Goal: Task Accomplishment & Management: Manage account settings

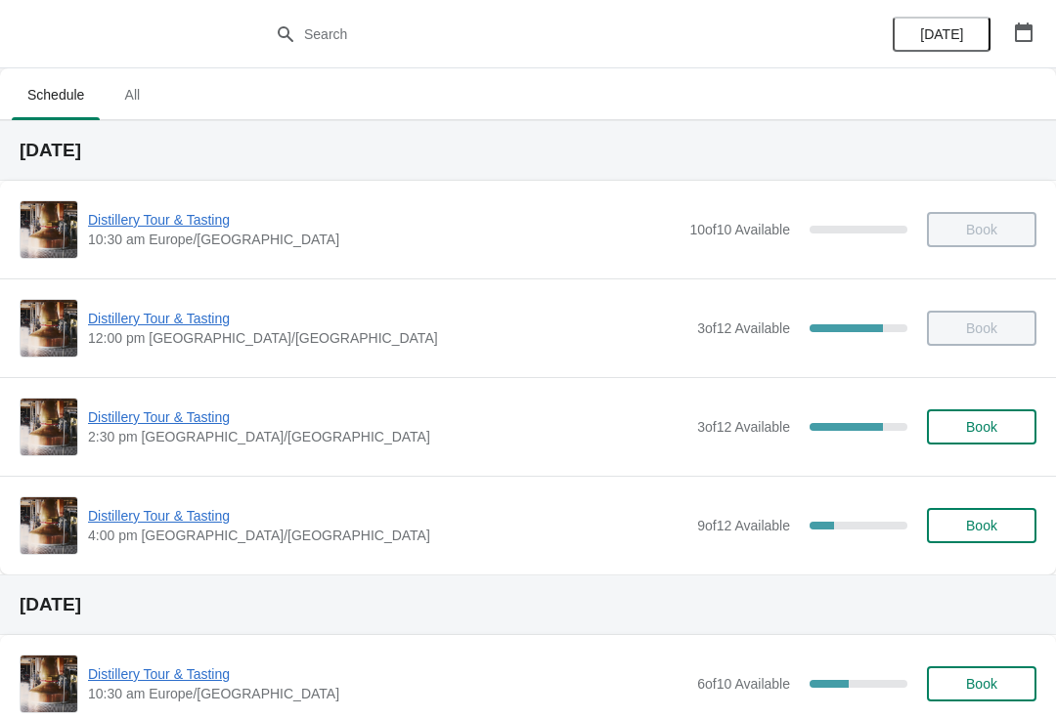
click at [186, 395] on div "Distillery Tour & Tasting 2:30 pm Europe/London 3 of 12 Available 75 % Book" at bounding box center [528, 426] width 1056 height 99
click at [153, 418] on span "Distillery Tour & Tasting" at bounding box center [387, 418] width 599 height 20
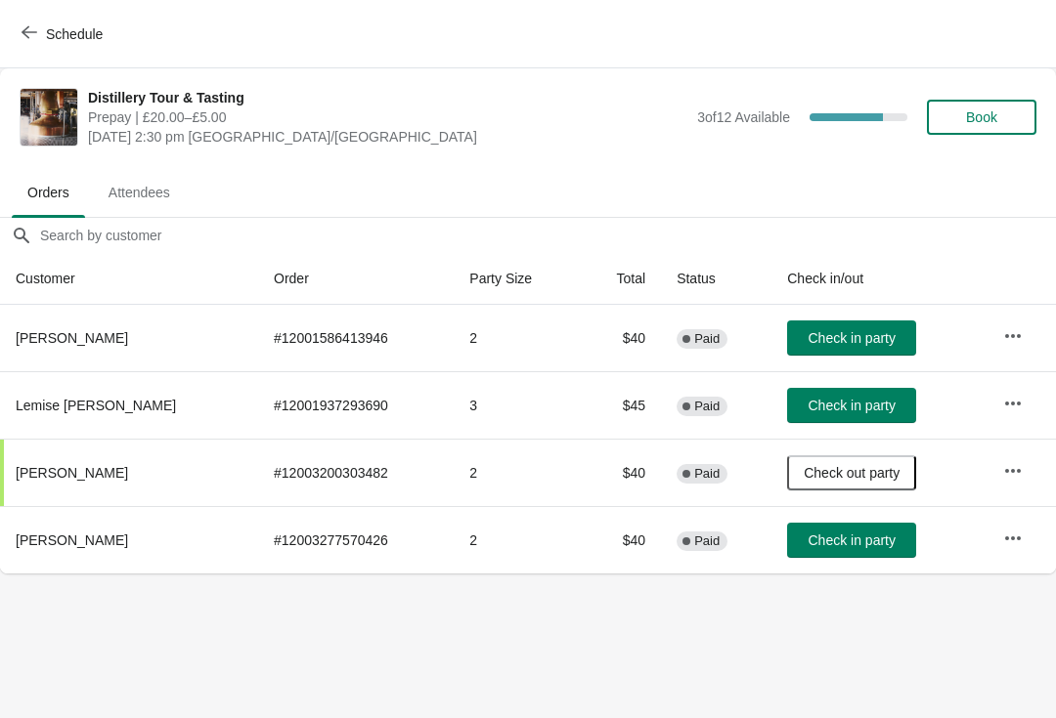
click at [840, 400] on span "Check in party" at bounding box center [850, 406] width 87 height 16
click at [129, 191] on span "Attendees" at bounding box center [139, 192] width 93 height 35
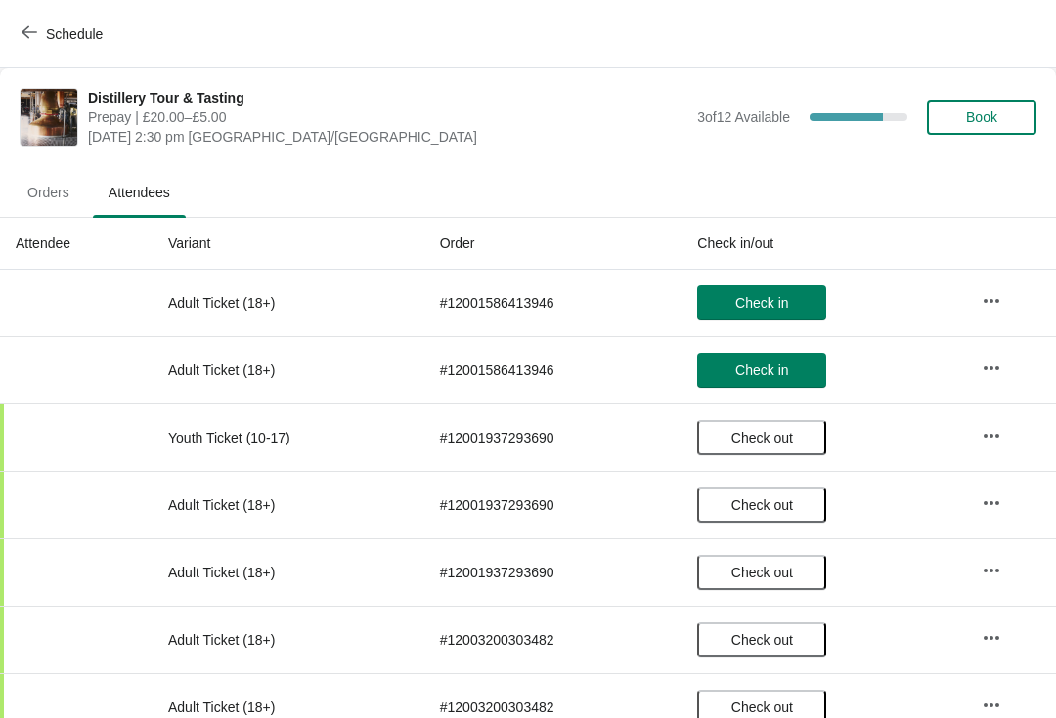
click at [46, 189] on span "Orders" at bounding box center [48, 192] width 73 height 35
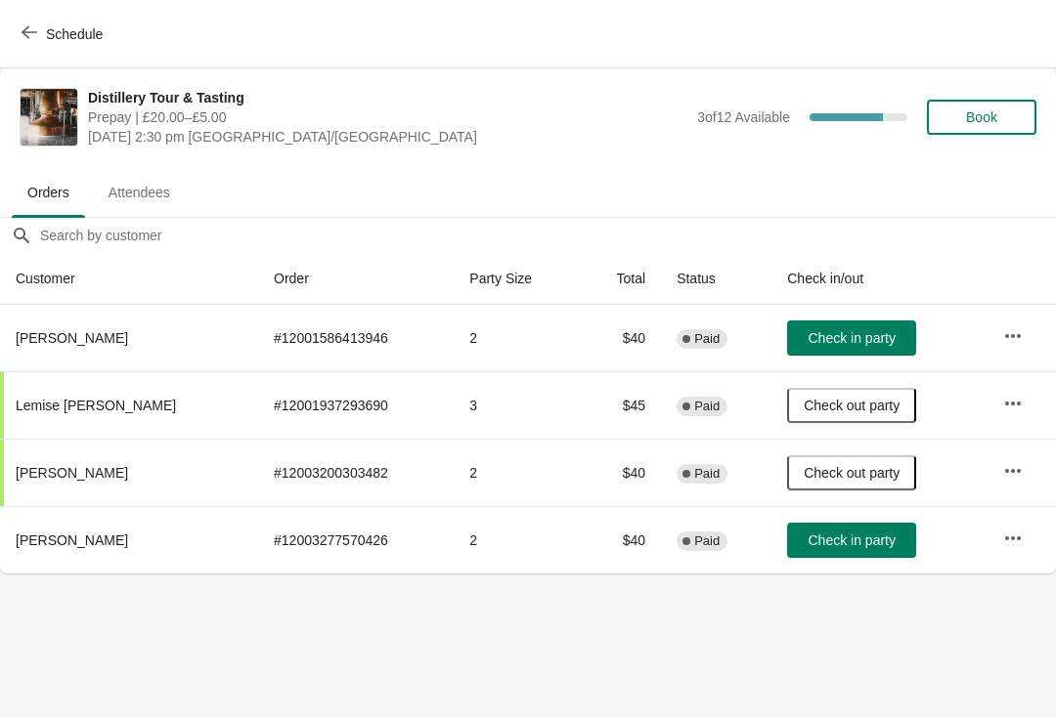
click at [849, 341] on span "Check in party" at bounding box center [850, 338] width 87 height 16
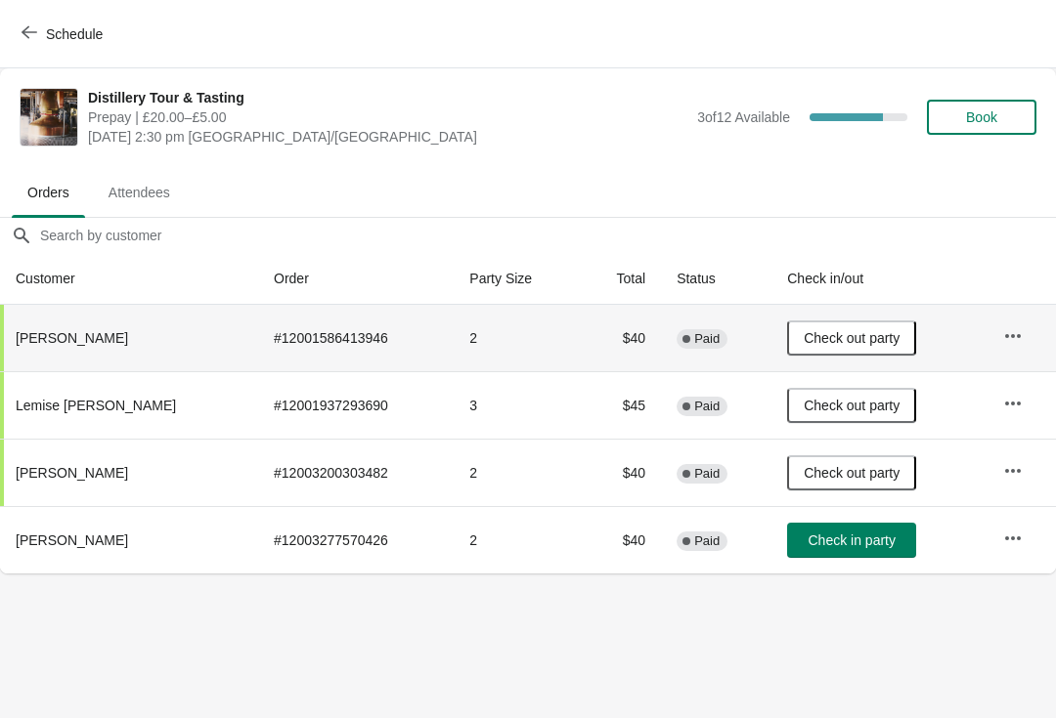
click at [30, 35] on icon "button" at bounding box center [30, 32] width 16 height 16
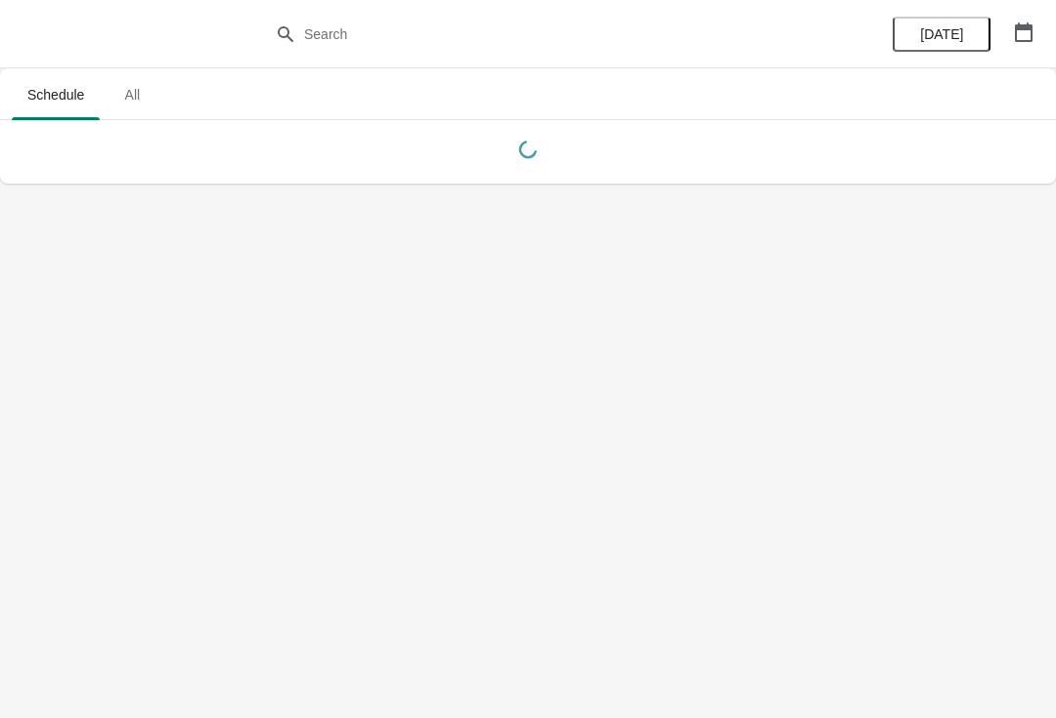
click at [1024, 38] on icon "button" at bounding box center [1024, 32] width 20 height 20
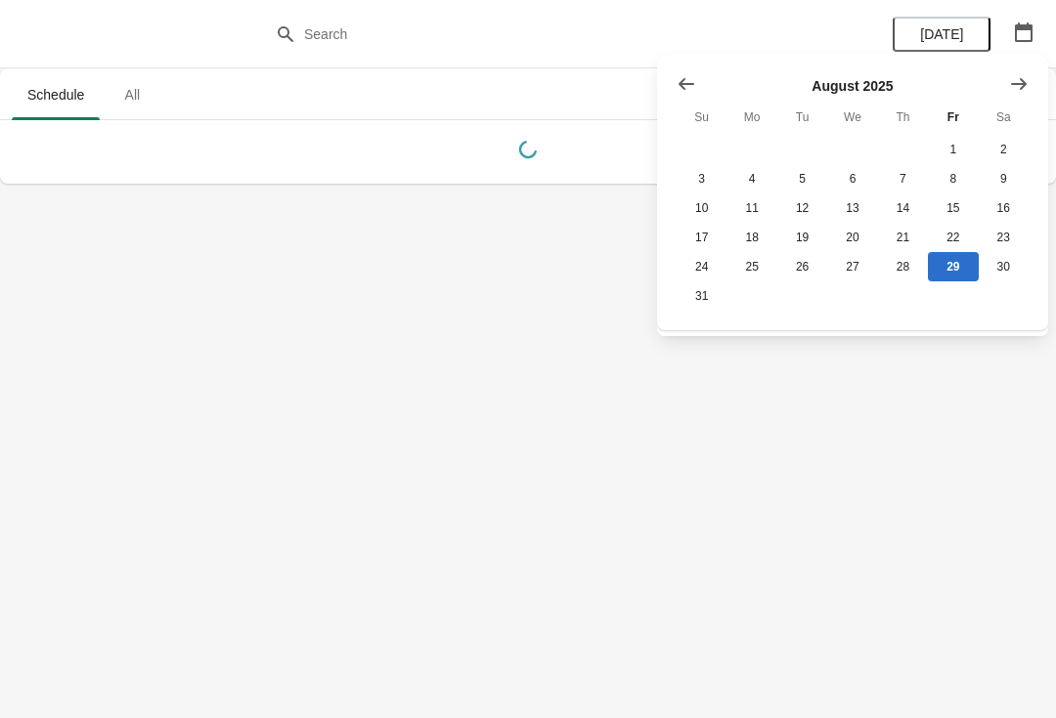
click at [1017, 81] on icon "Show next month, September 2025" at bounding box center [1019, 84] width 20 height 20
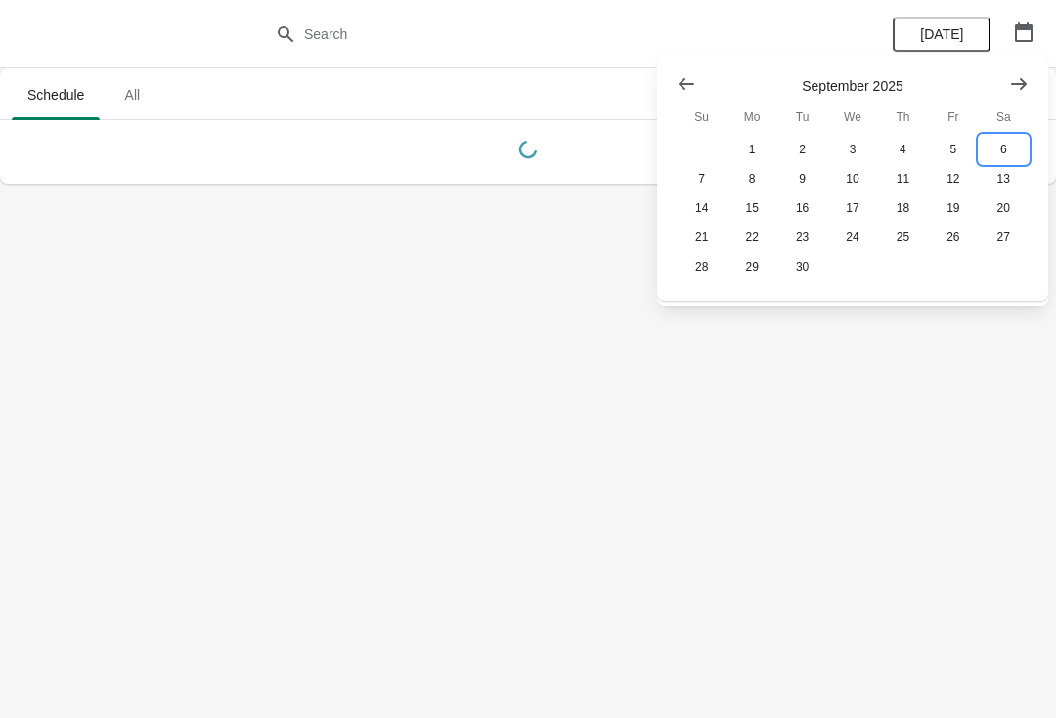
click at [1006, 153] on button "6" at bounding box center [1003, 149] width 50 height 29
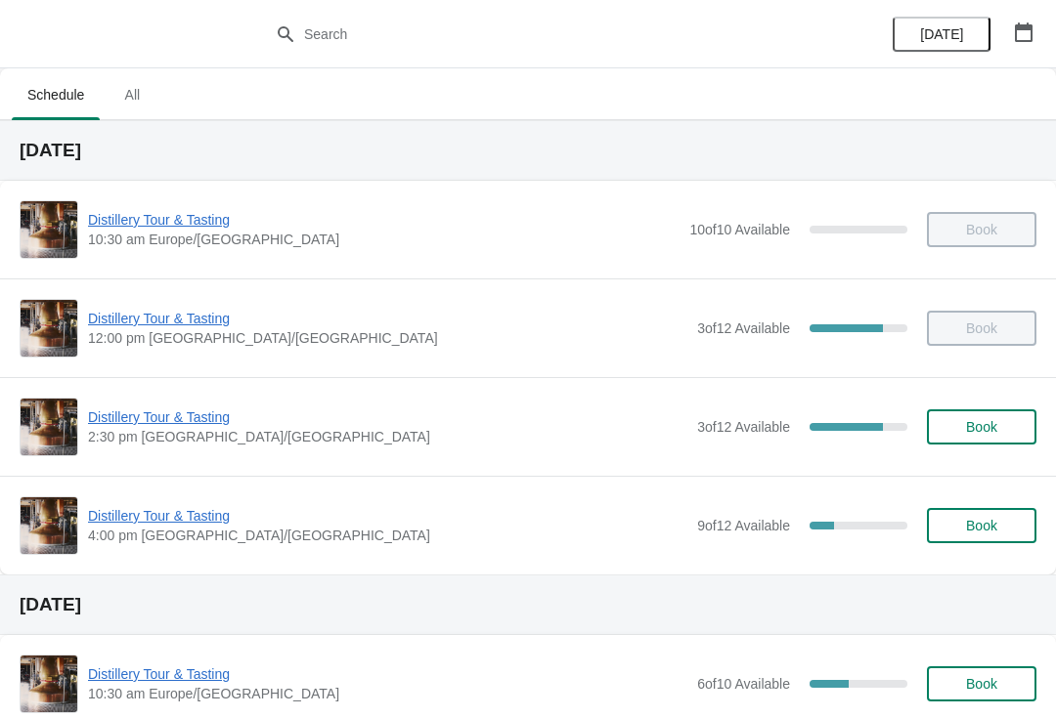
click at [158, 424] on span "Distillery Tour & Tasting" at bounding box center [387, 418] width 599 height 20
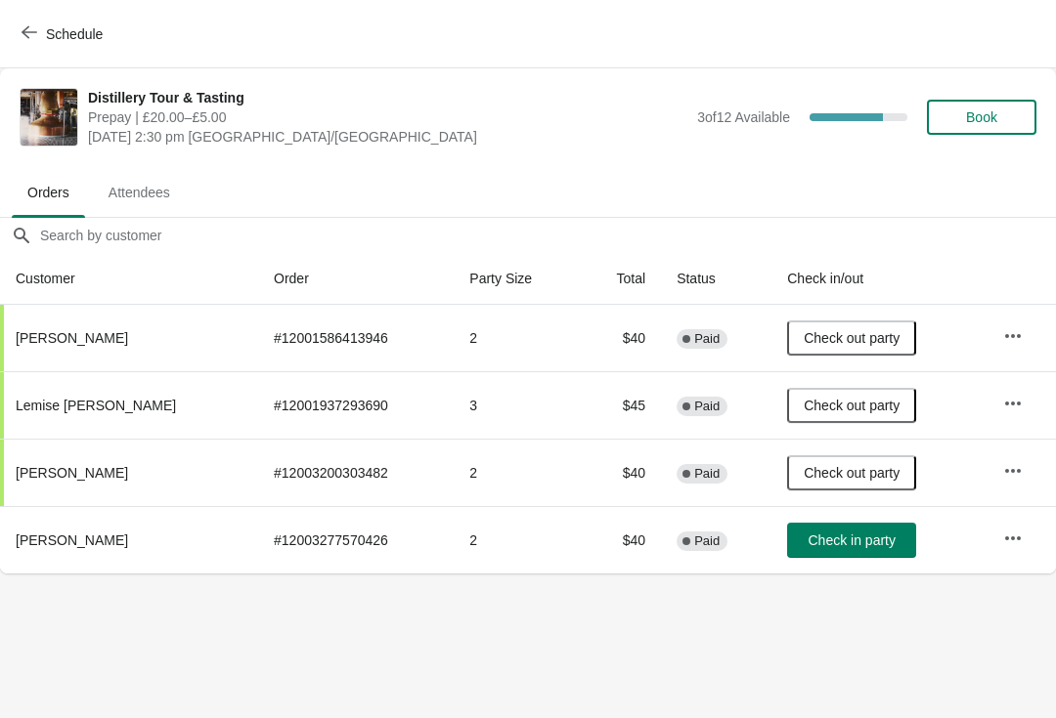
click at [1018, 479] on icon "button" at bounding box center [1013, 471] width 20 height 20
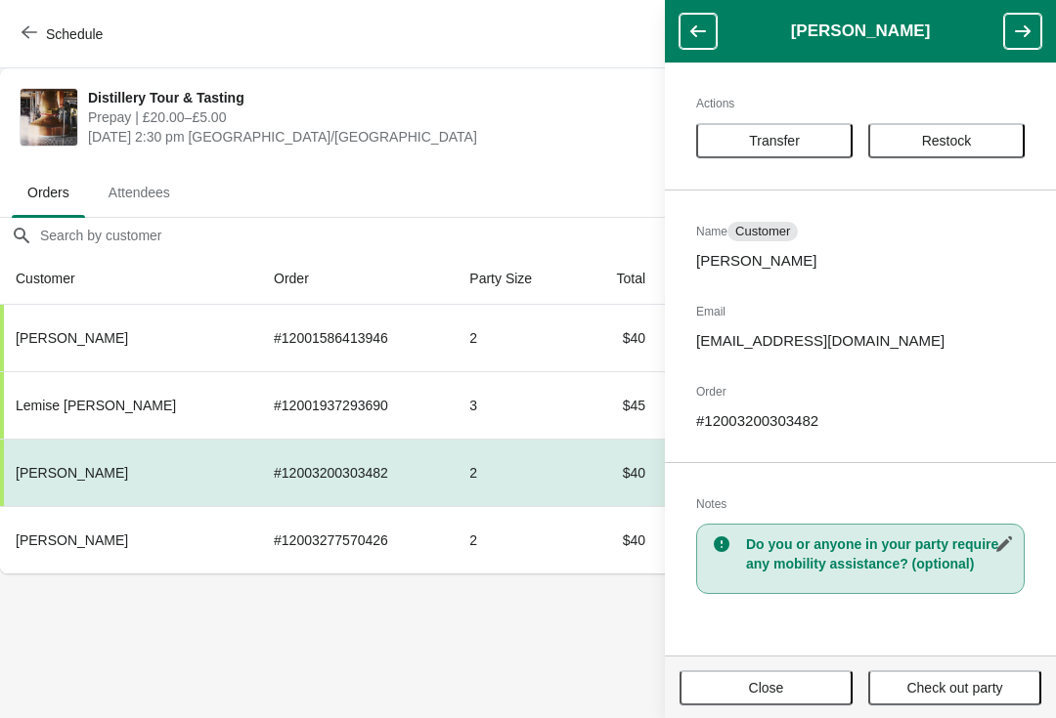
click at [577, 687] on body "Schedule Distillery Tour & Tasting Prepay | £20.00–£5.00 [DATE] 2:30 pm [GEOGRA…" at bounding box center [528, 359] width 1056 height 718
click at [542, 23] on div "Schedule" at bounding box center [528, 34] width 1056 height 68
click at [378, 660] on body "Schedule Distillery Tour & Tasting Prepay | £20.00–£5.00 [DATE] 2:30 pm [GEOGRA…" at bounding box center [528, 359] width 1056 height 718
click at [739, 704] on button "Close" at bounding box center [765, 687] width 173 height 35
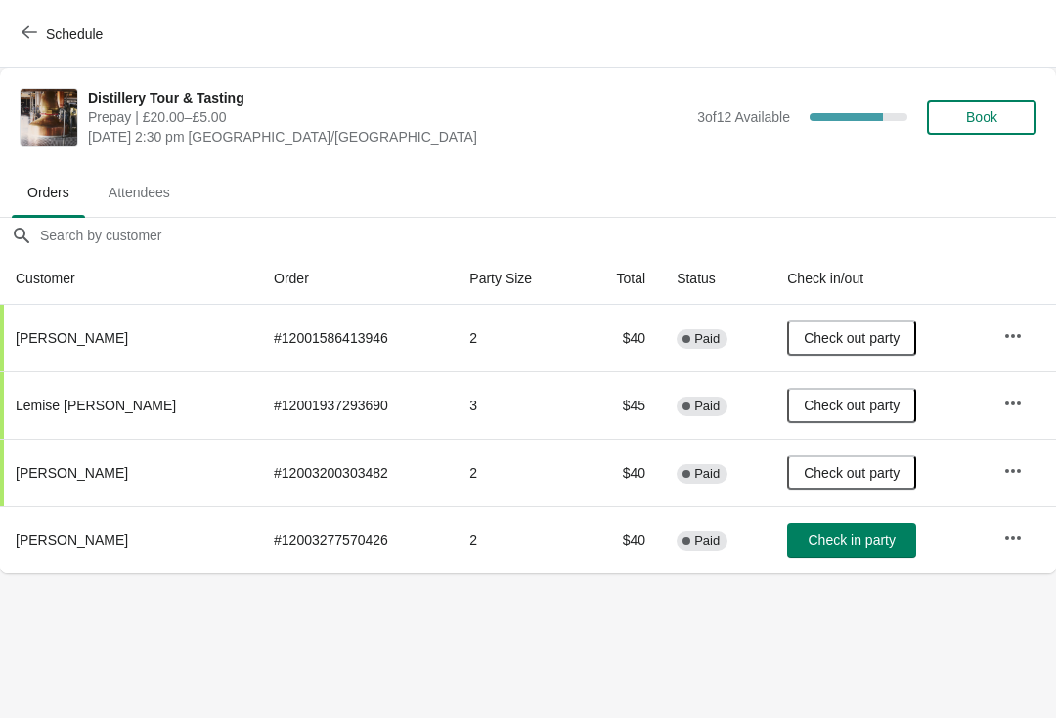
click at [1004, 543] on icon "button" at bounding box center [1013, 539] width 20 height 20
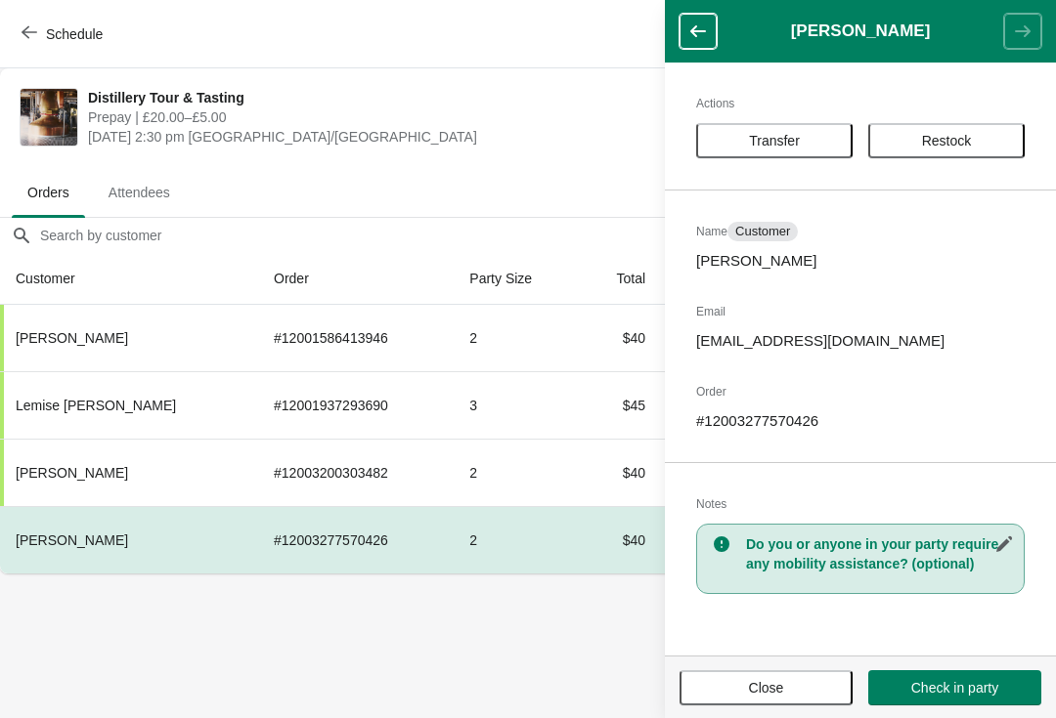
click at [793, 671] on button "Close" at bounding box center [765, 687] width 173 height 35
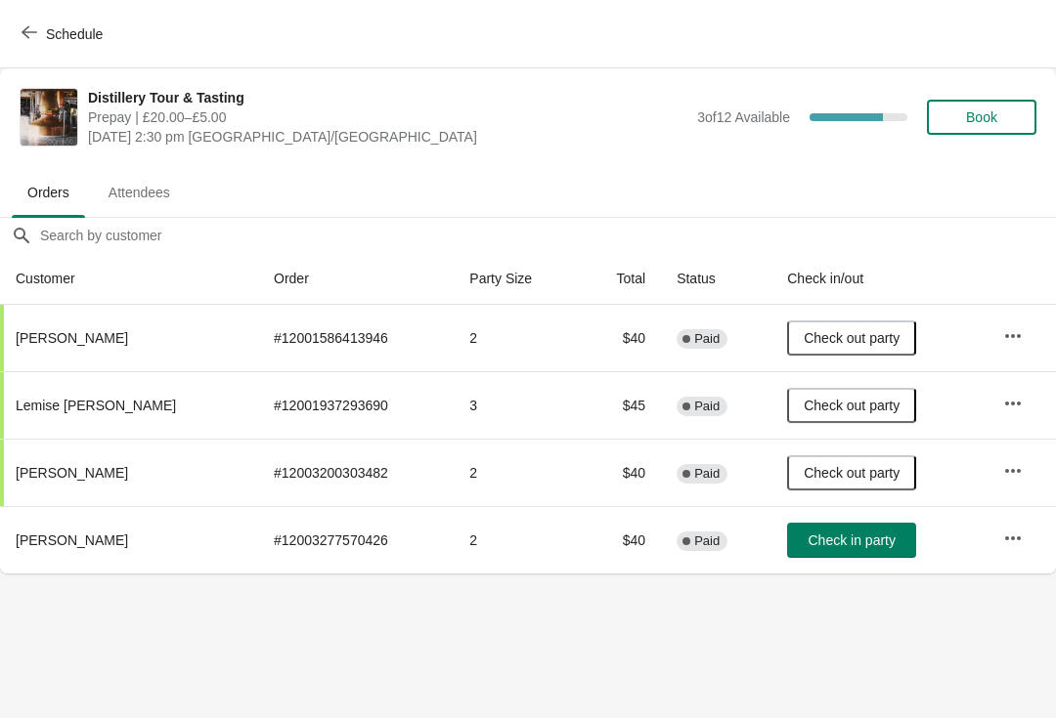
click at [33, 9] on div "Schedule" at bounding box center [528, 34] width 1056 height 68
click at [51, 31] on span "Schedule" at bounding box center [74, 34] width 57 height 16
